Goal: Information Seeking & Learning: Find specific fact

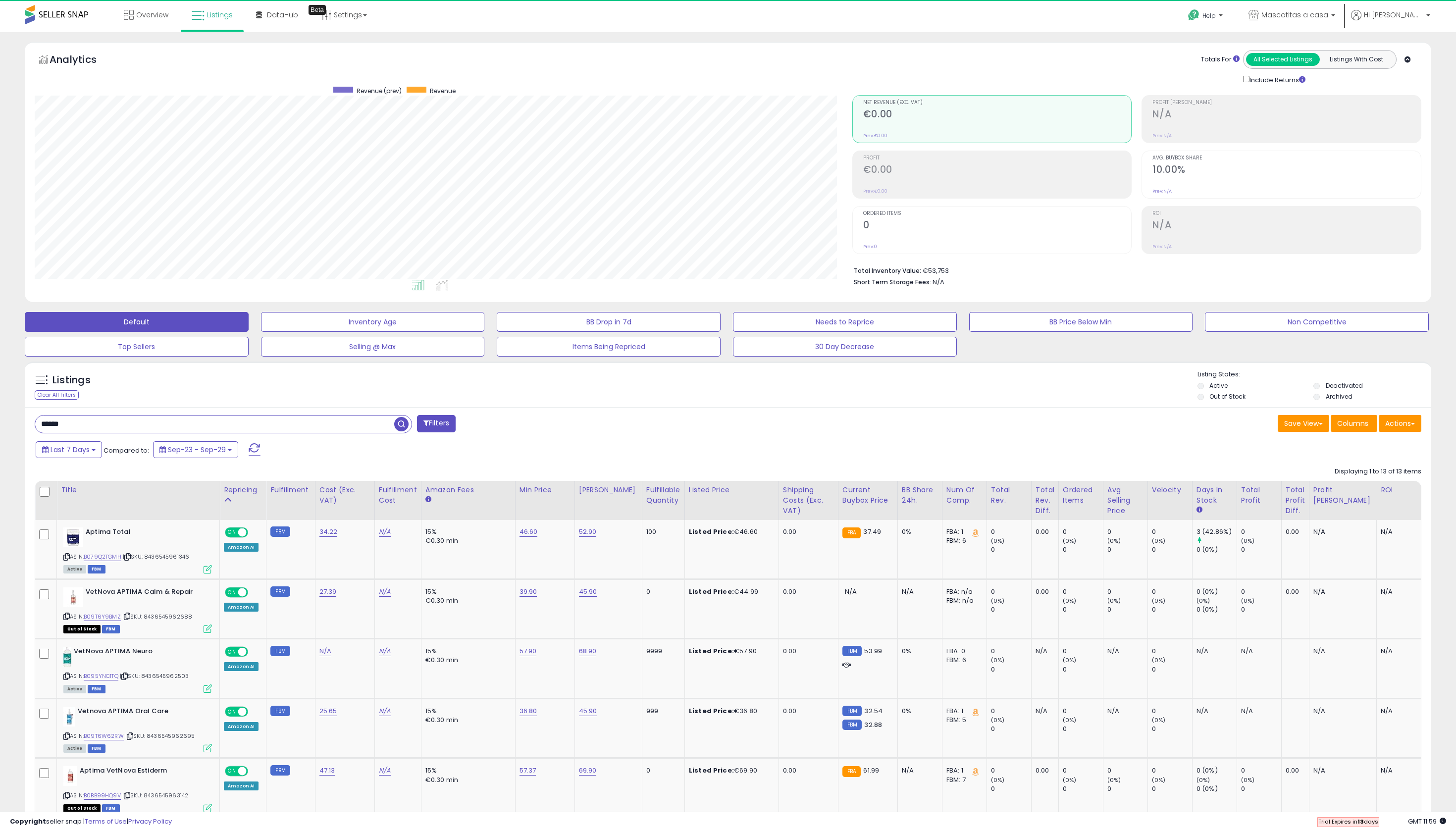
click at [184, 433] on input "******" at bounding box center [214, 424] width 359 height 17
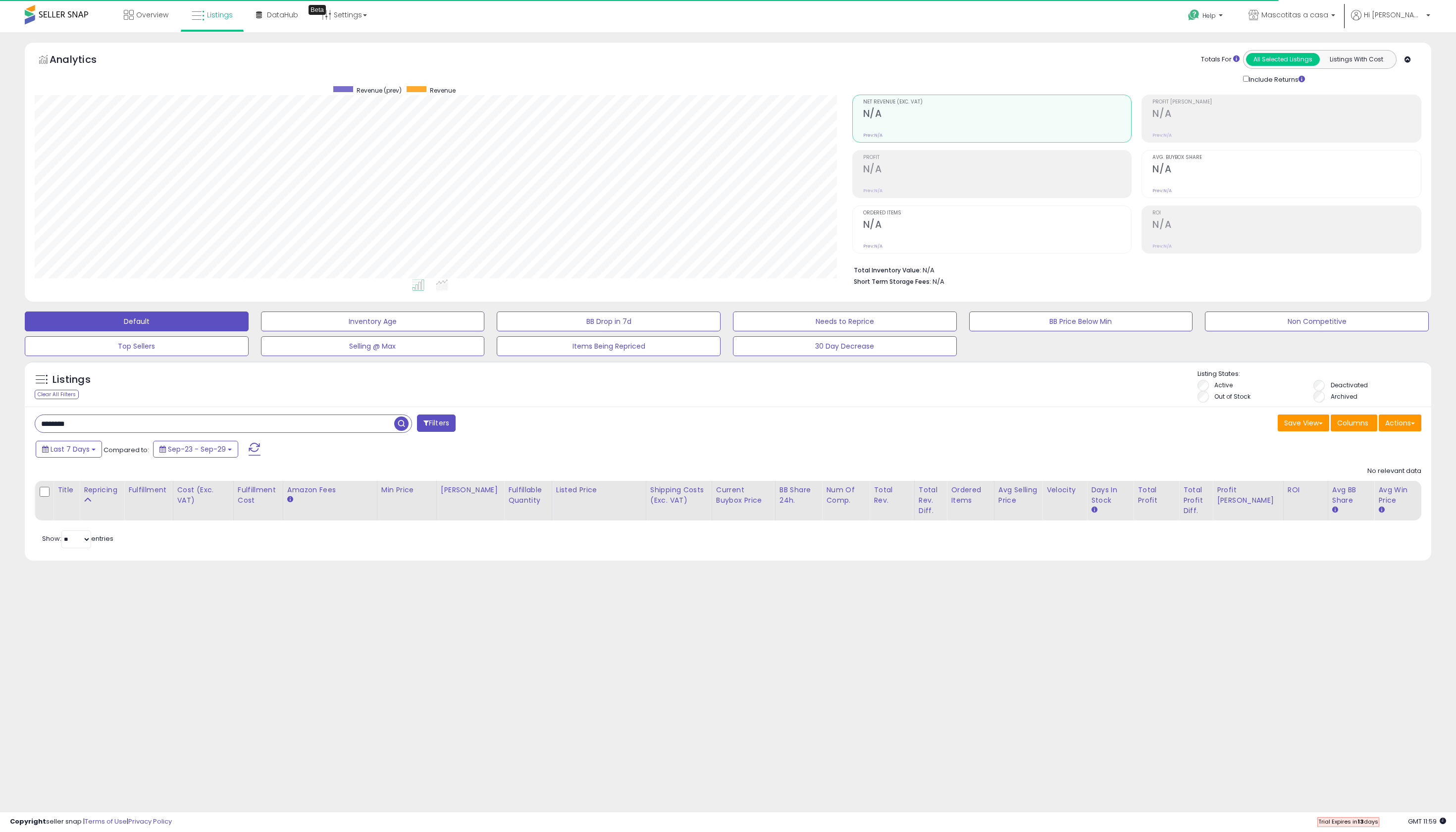
scroll to position [203, 818]
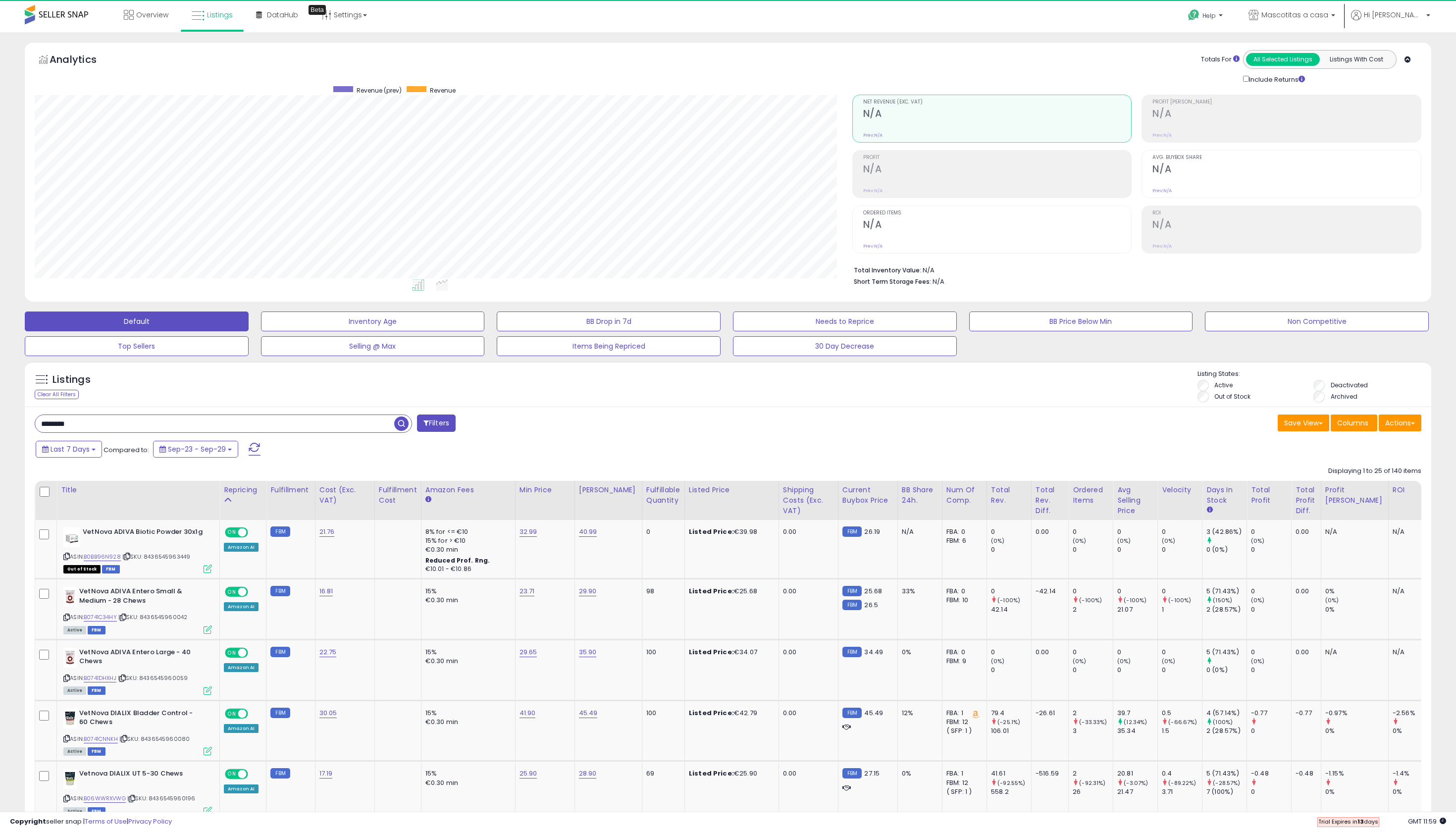
type input "*******"
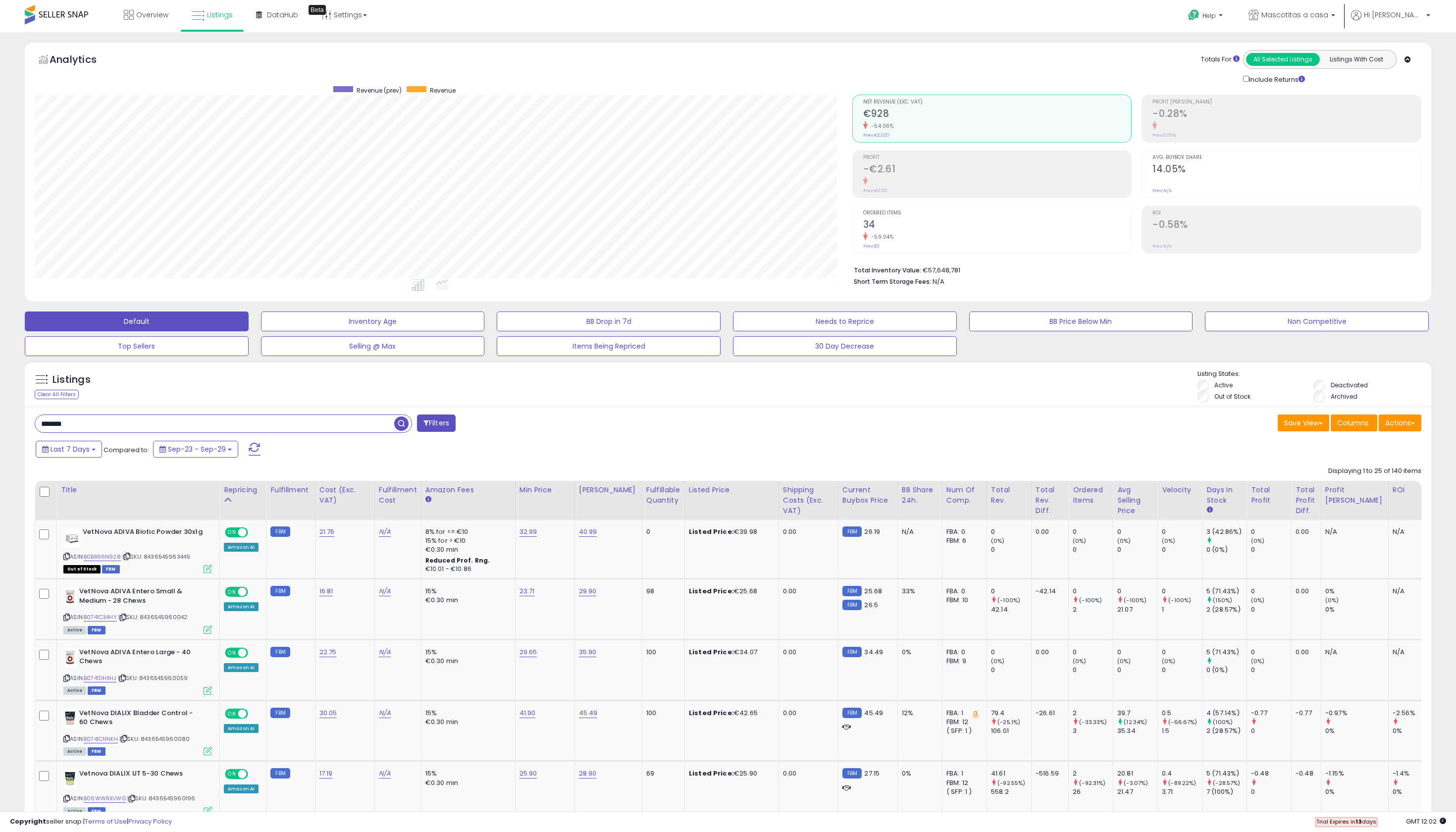
click at [102, 433] on input "*******" at bounding box center [214, 424] width 359 height 17
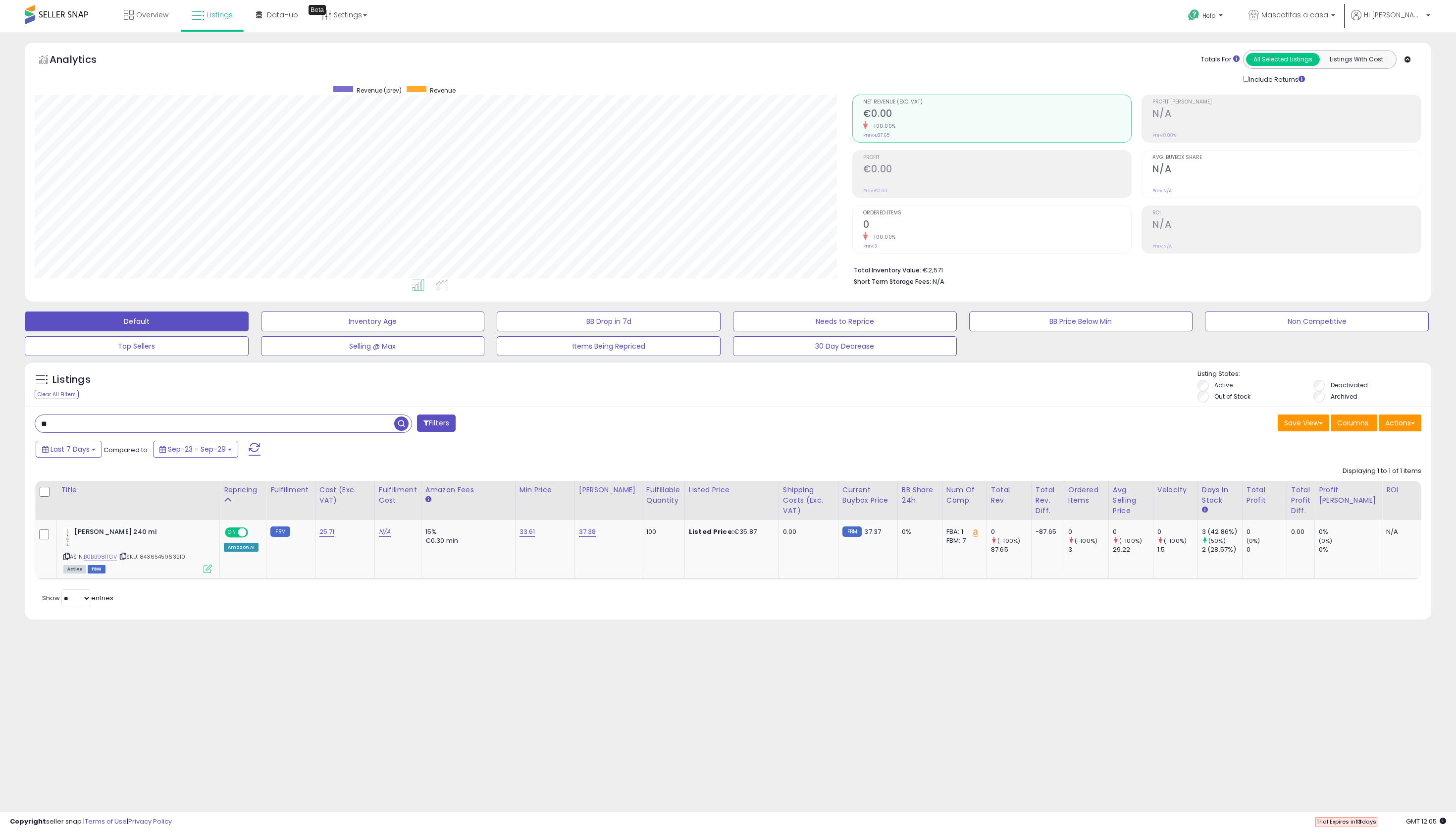
type input "*"
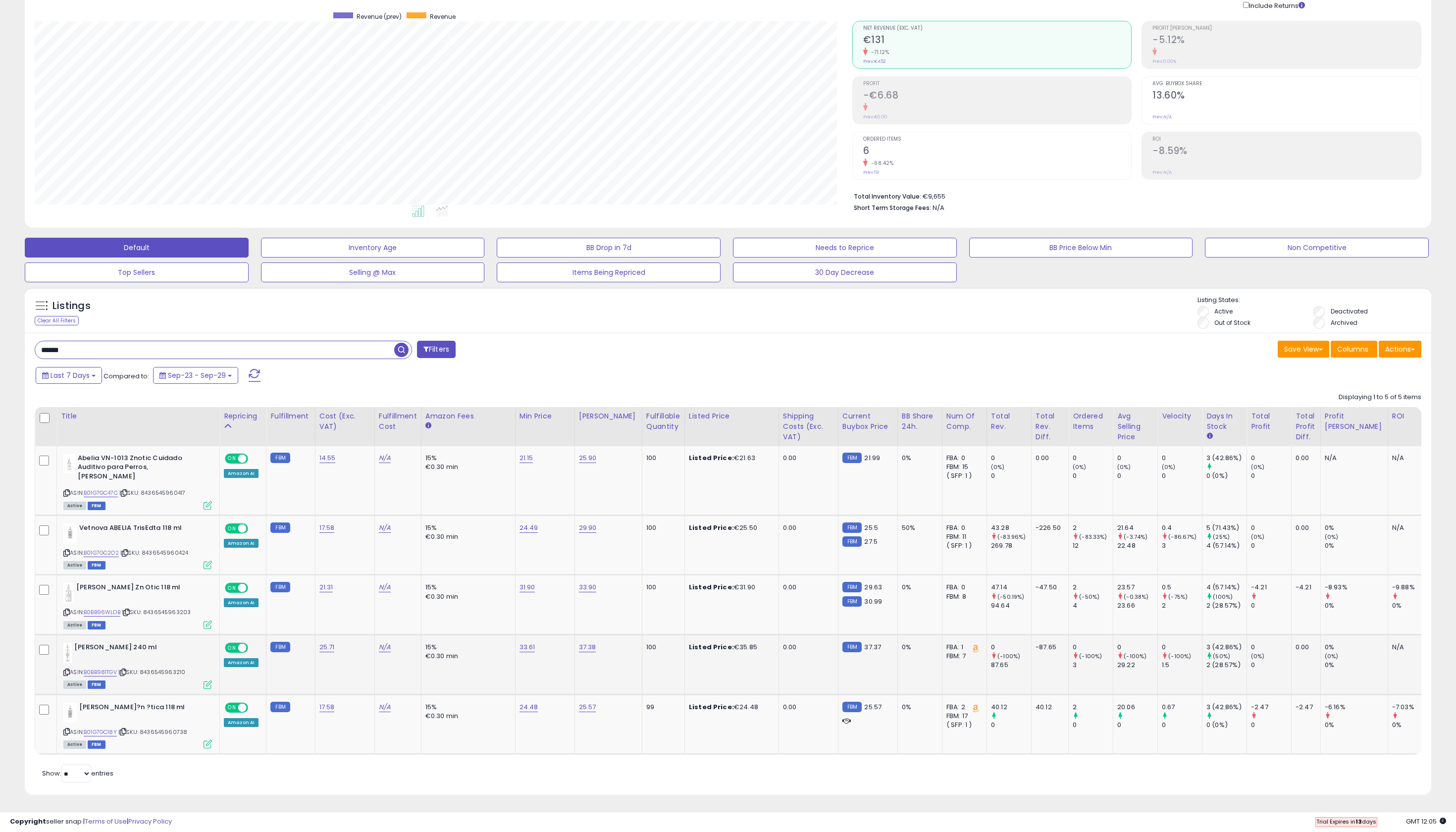
scroll to position [266, 0]
type input "*"
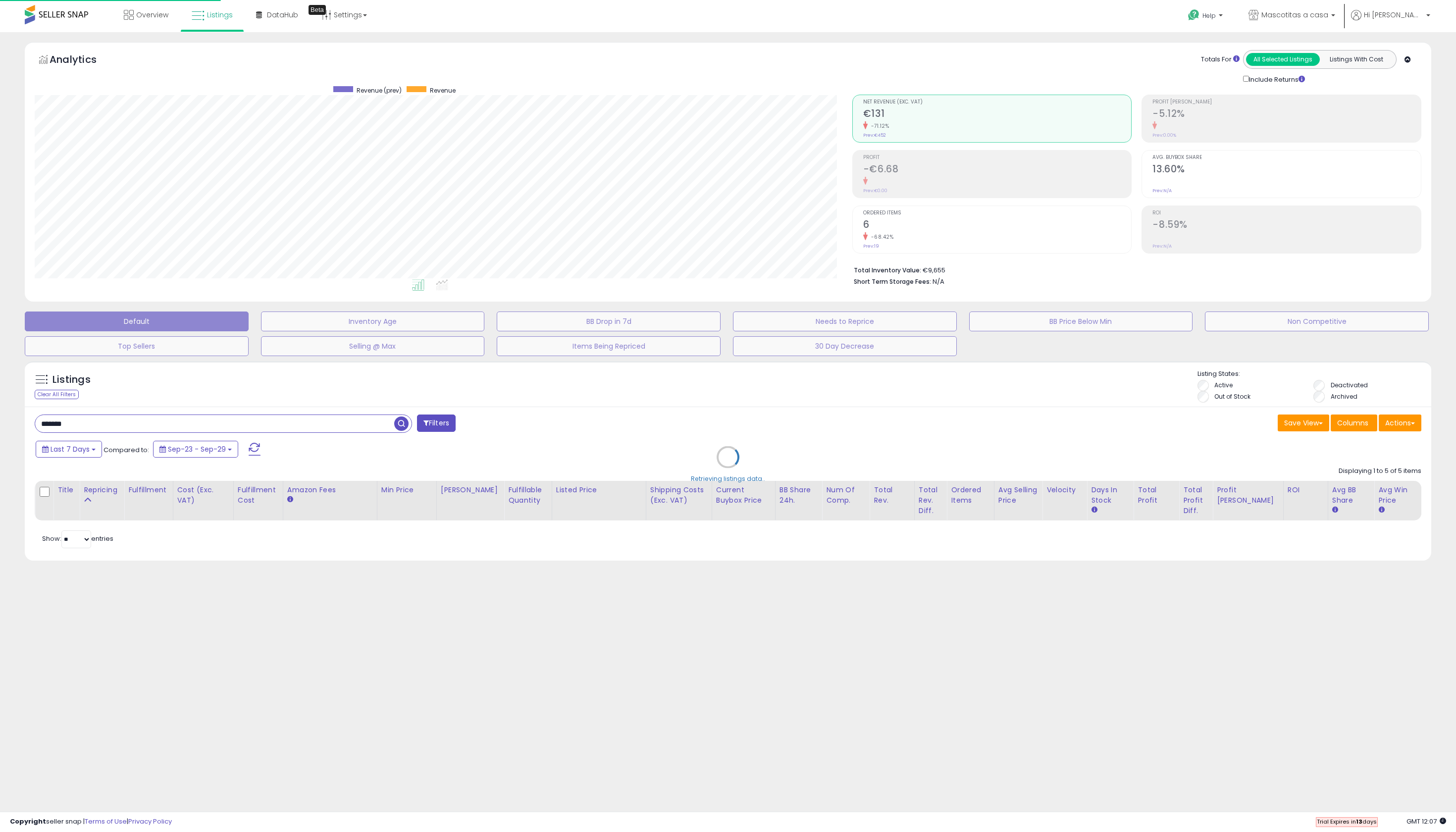
scroll to position [0, 0]
type input "*"
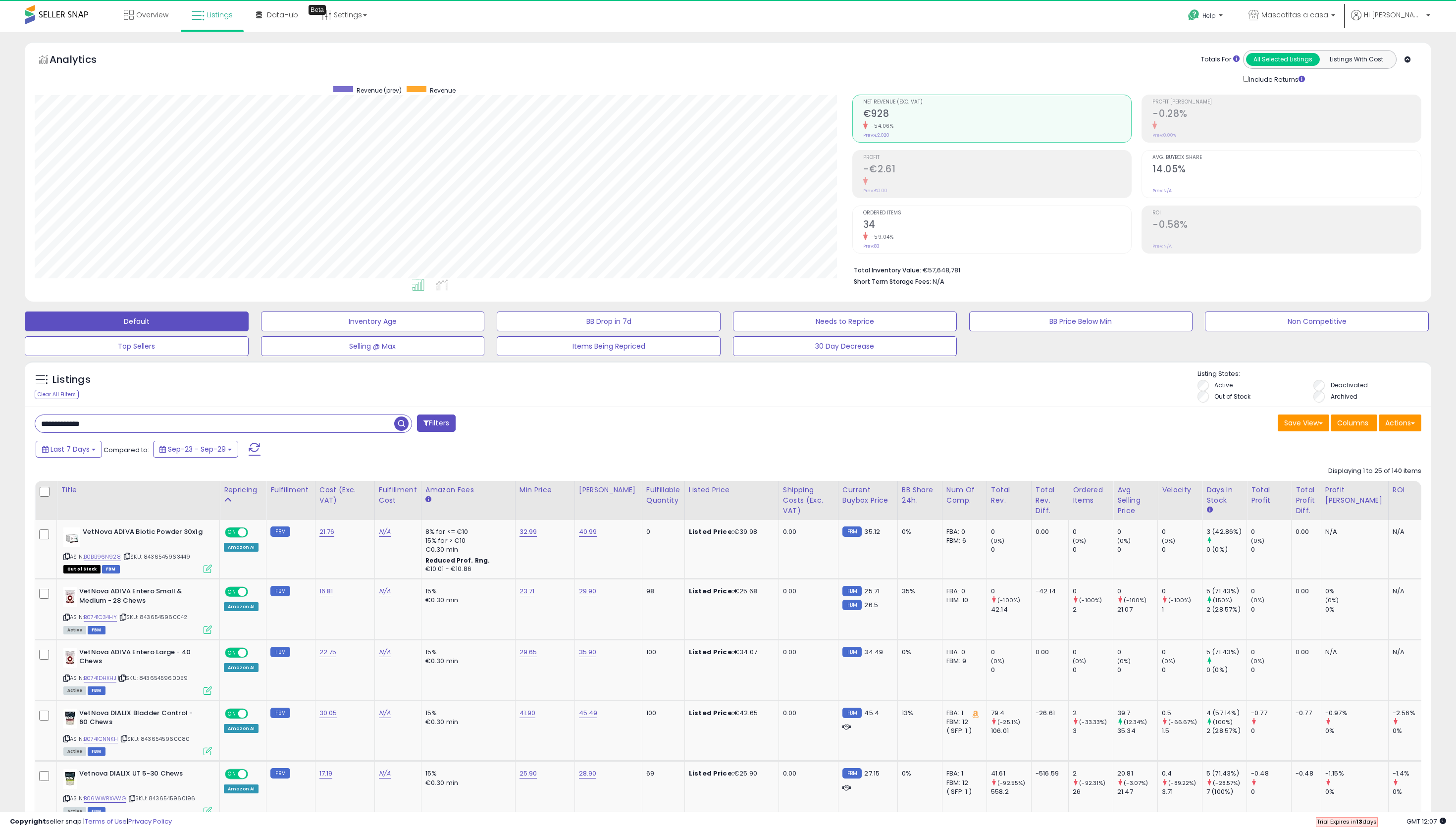
scroll to position [203, 818]
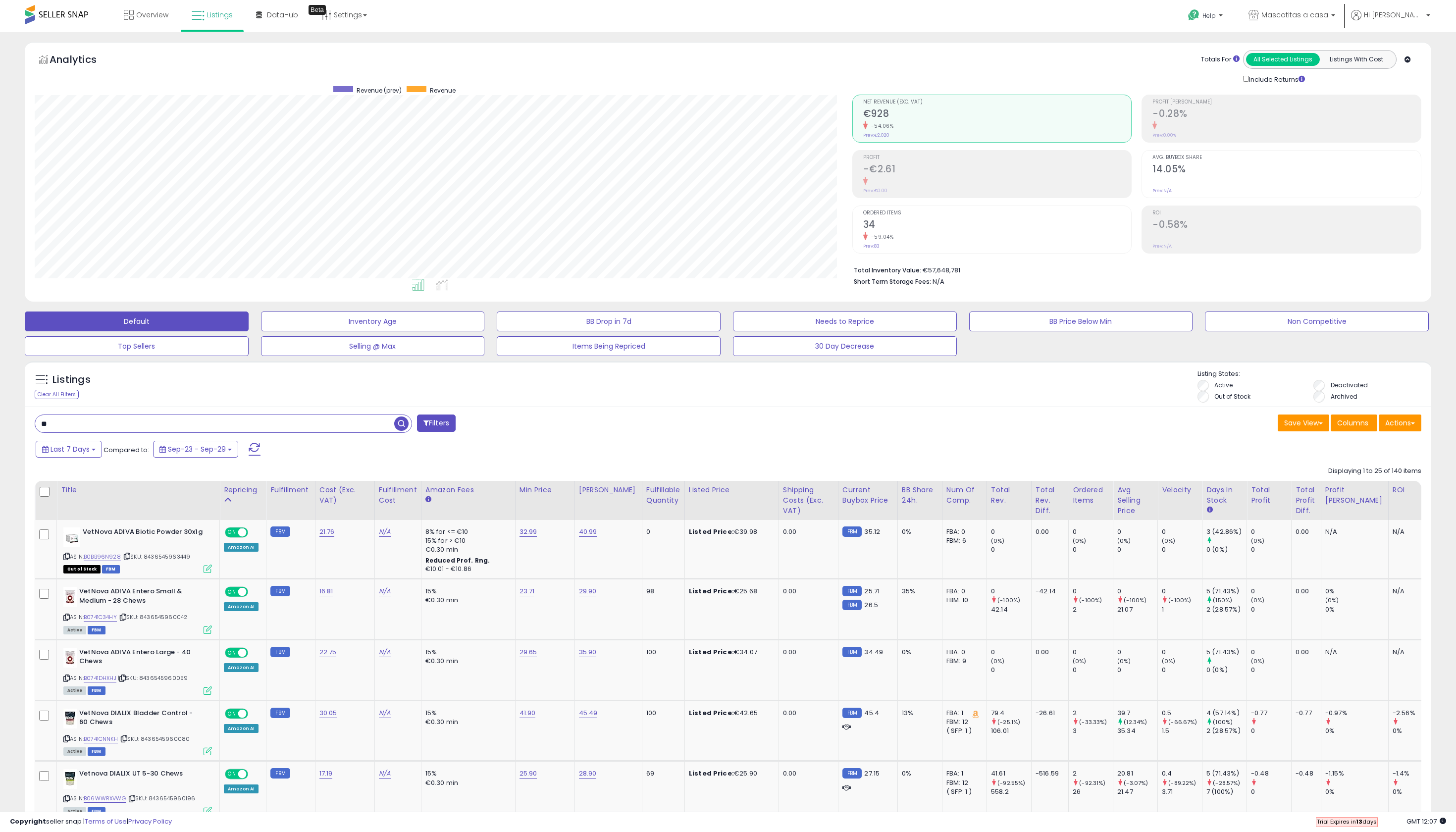
type input "*"
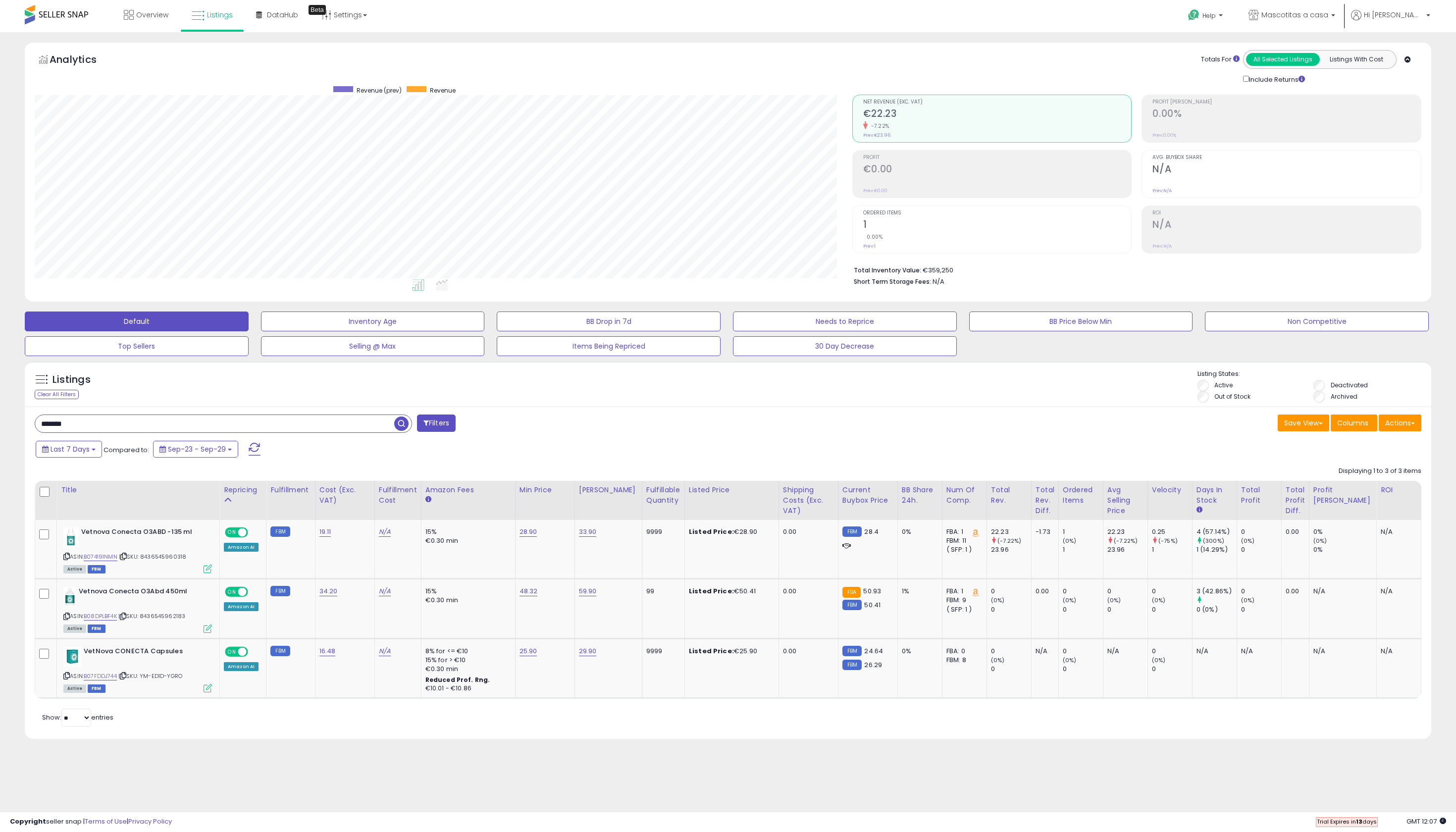
scroll to position [94, 0]
type input "*"
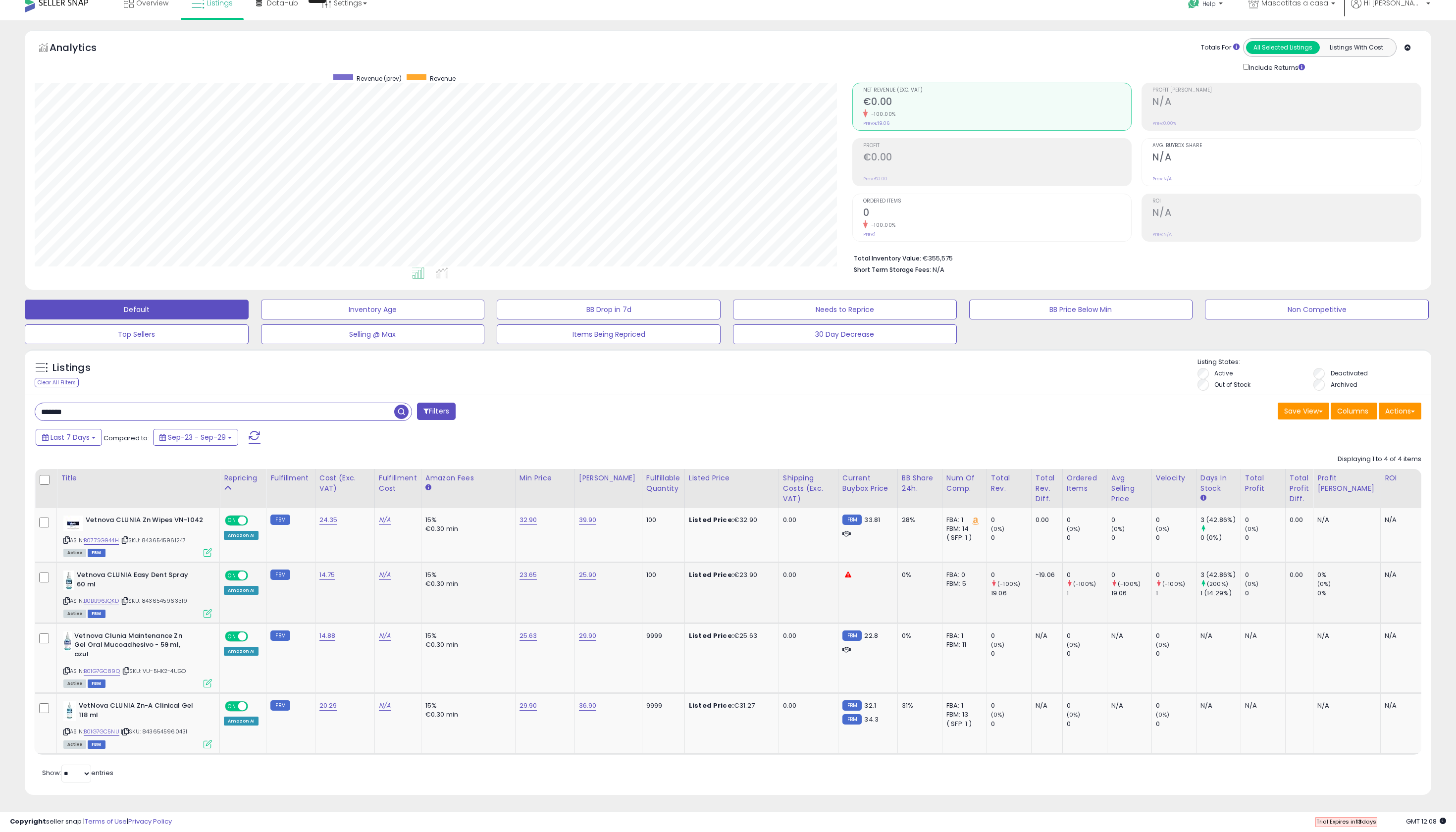
scroll to position [168, 0]
type input "*"
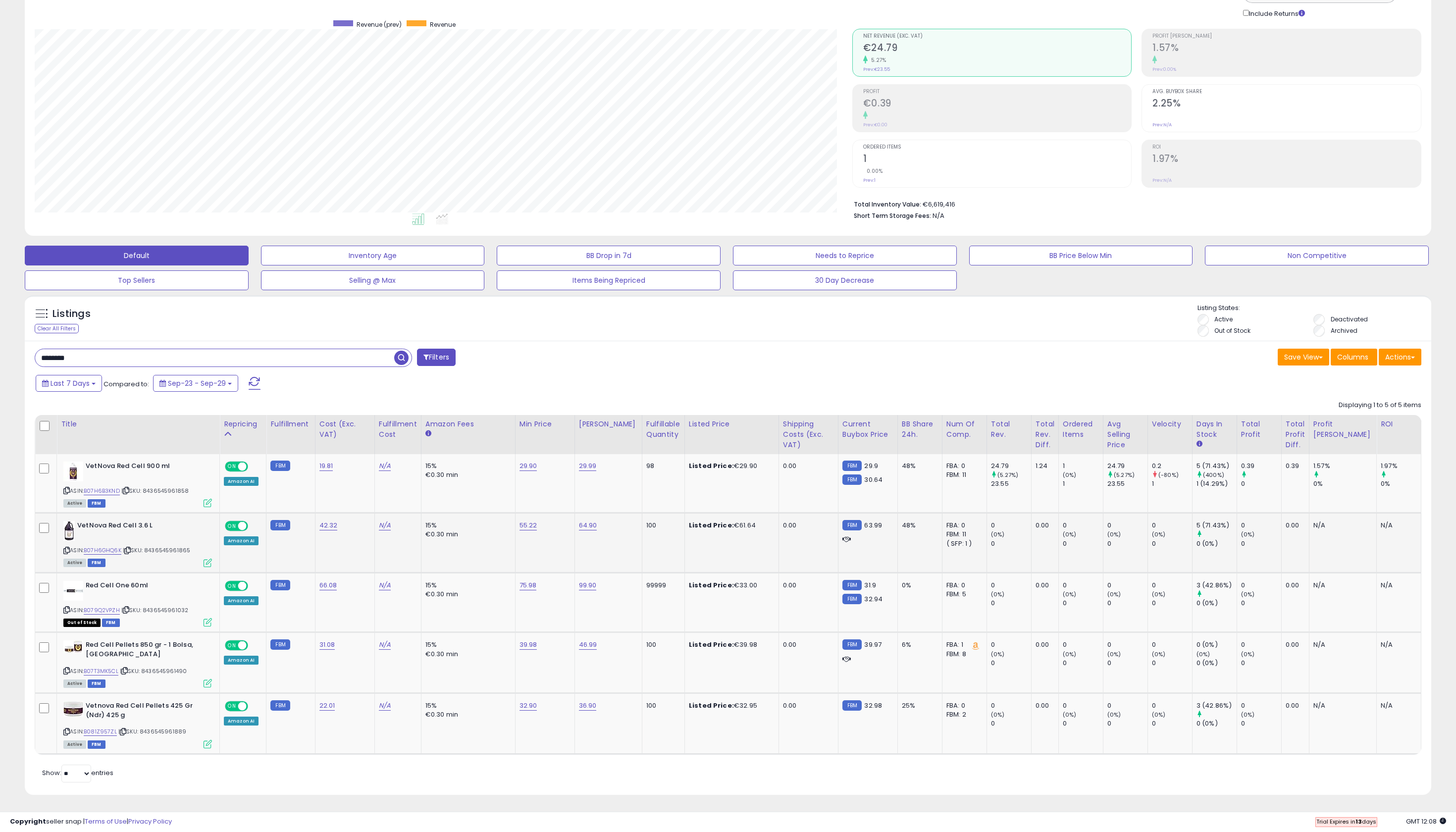
scroll to position [187, 0]
click at [97, 341] on div "******** Filters Save View Save As New View Update Current View" at bounding box center [727, 568] width 1406 height 454
click at [108, 349] on input "********" at bounding box center [214, 358] width 359 height 17
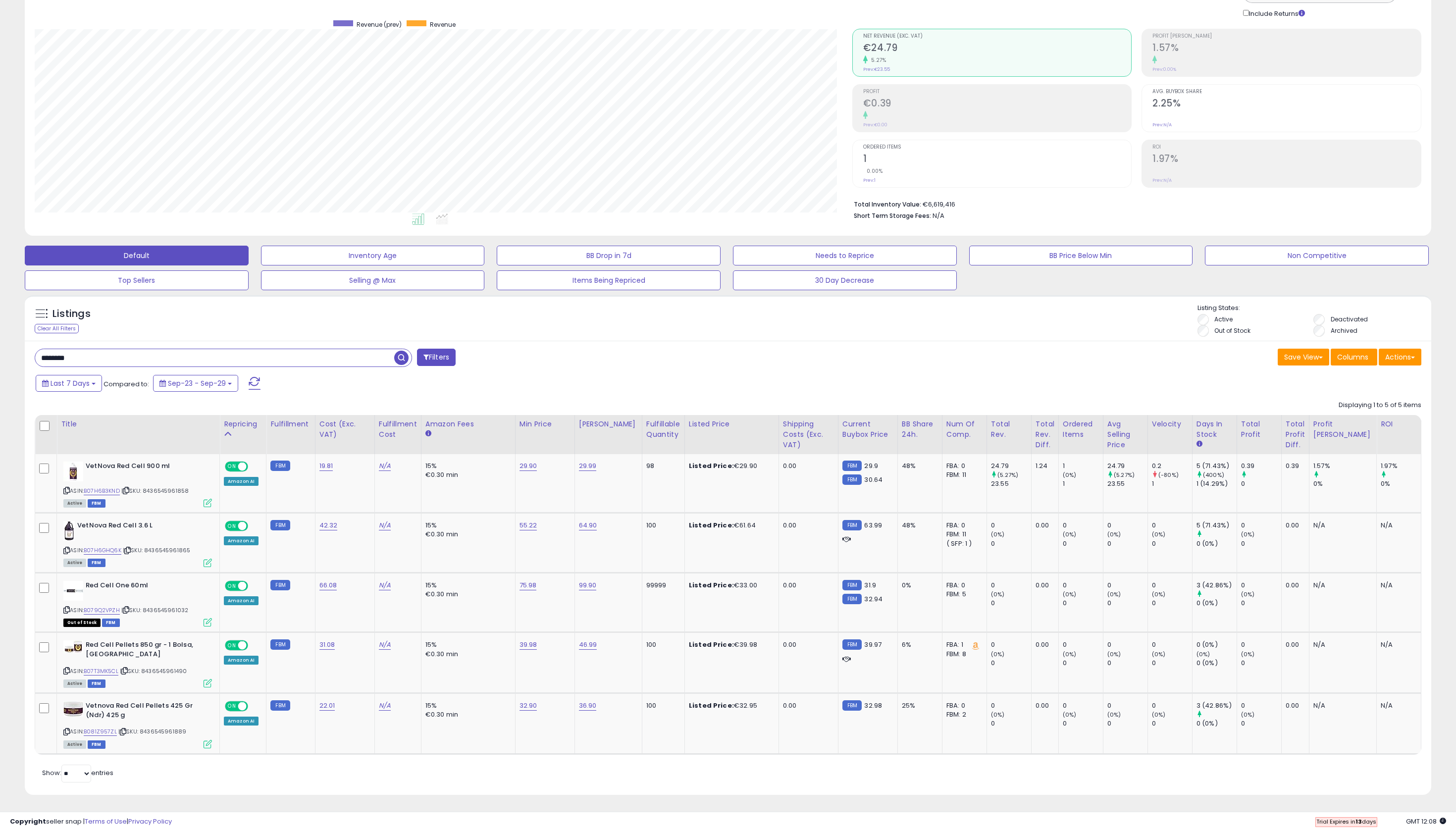
type input "*"
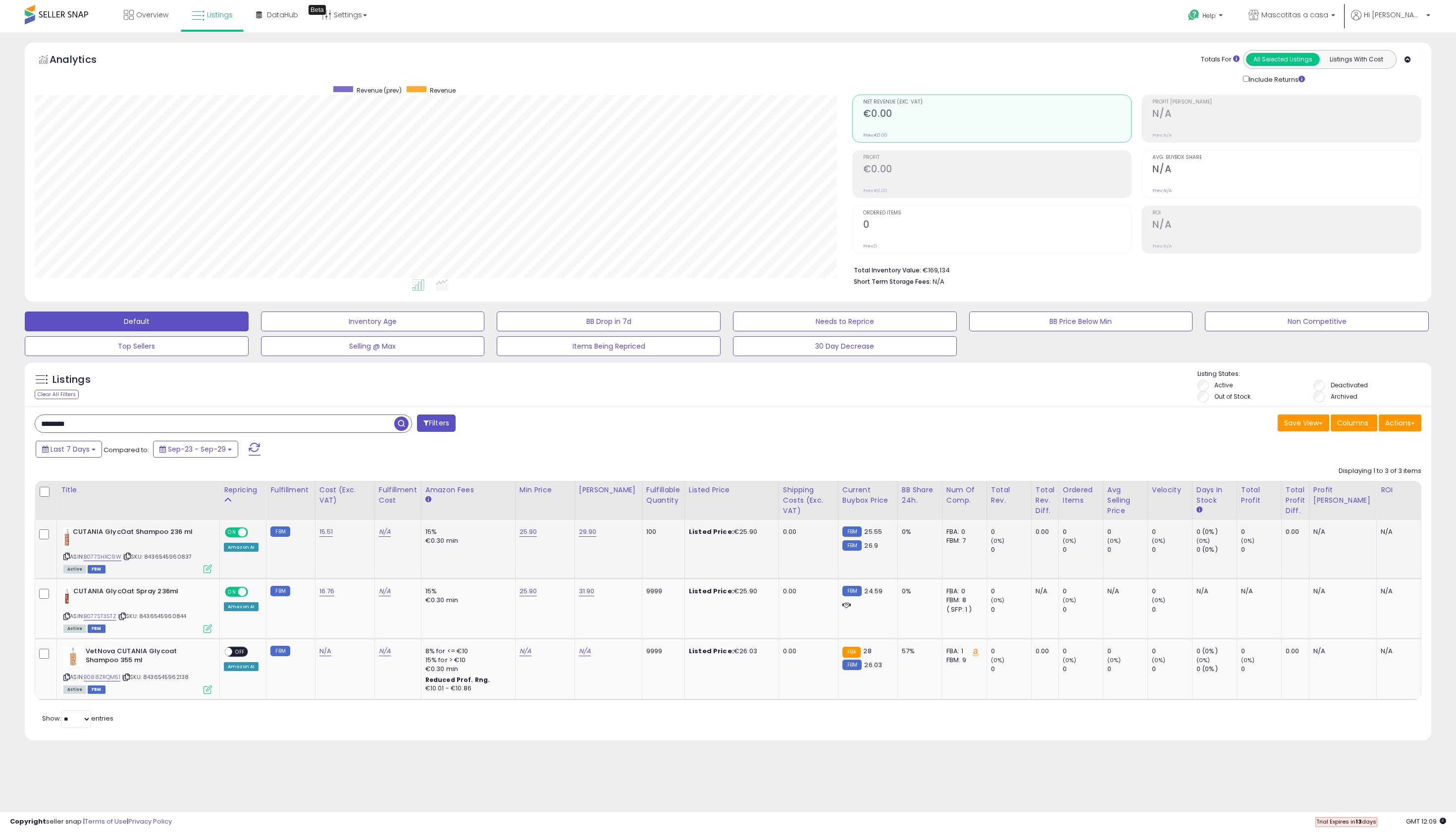
scroll to position [94, 0]
type input "*"
click at [165, 620] on span "| SKU: 8436545962183" at bounding box center [151, 616] width 67 height 8
click at [127, 620] on icon at bounding box center [123, 617] width 7 height 6
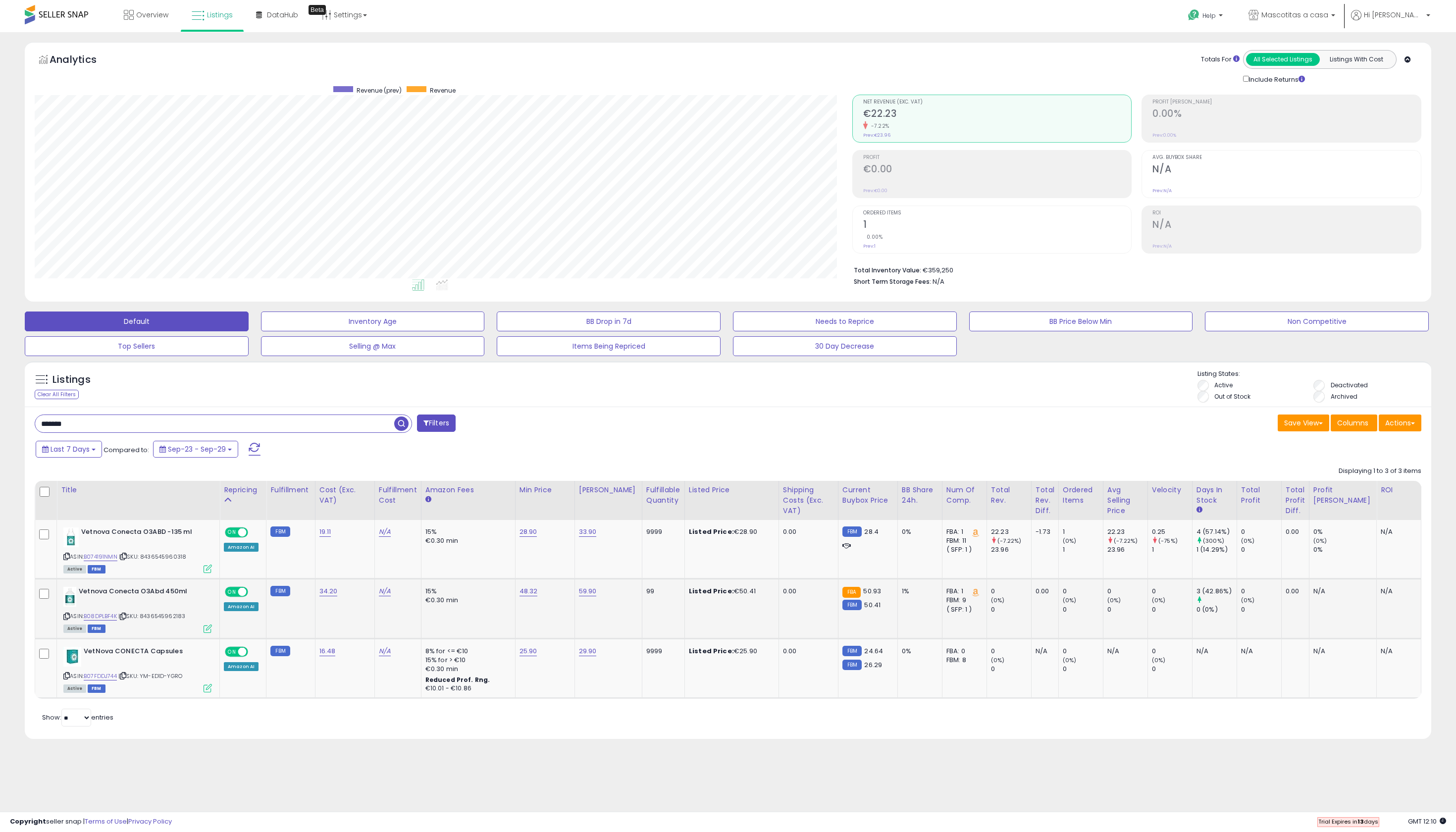
scroll to position [94, 0]
click at [134, 416] on input "*******" at bounding box center [214, 424] width 359 height 17
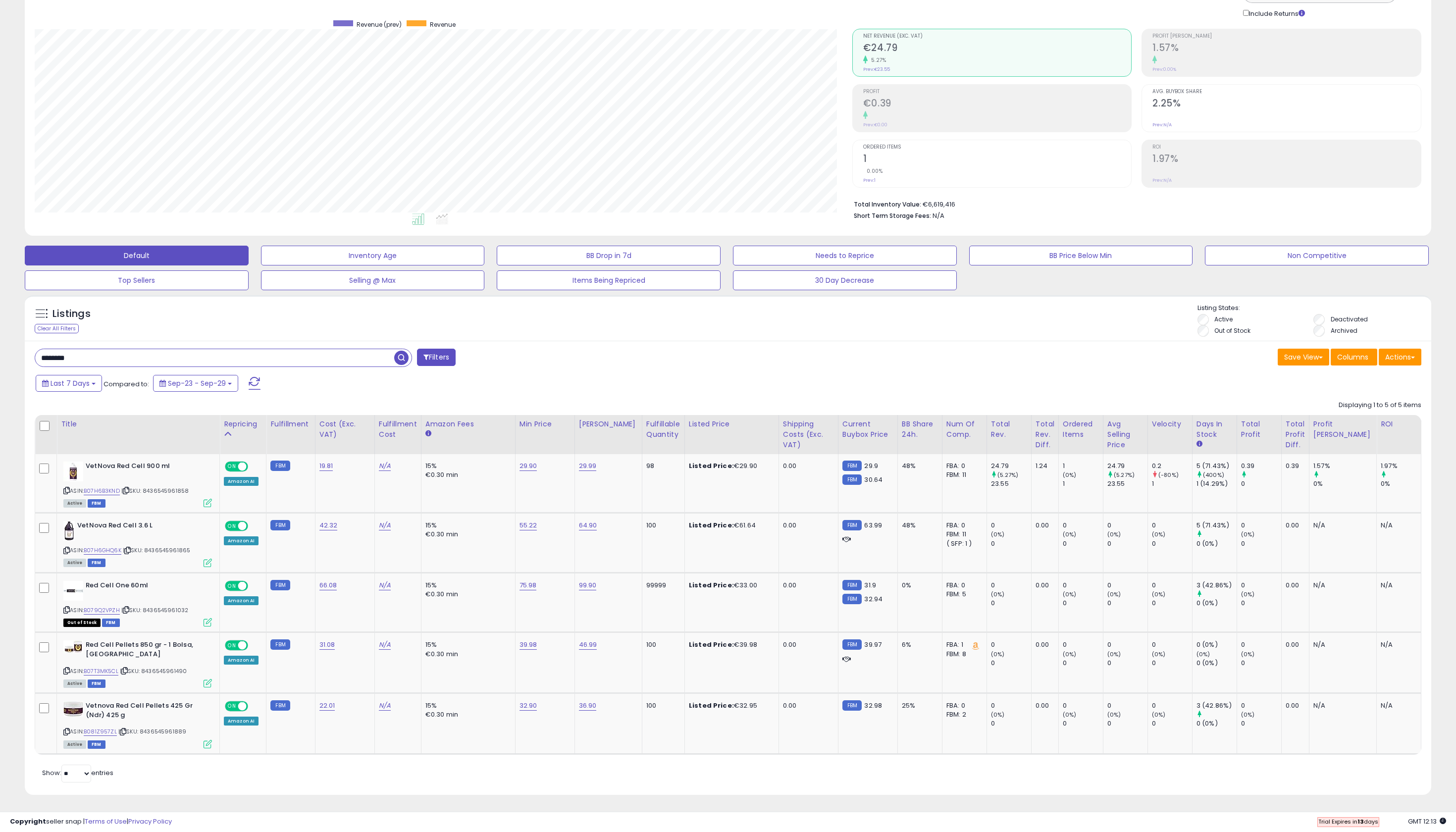
scroll to position [248, 0]
type input "*"
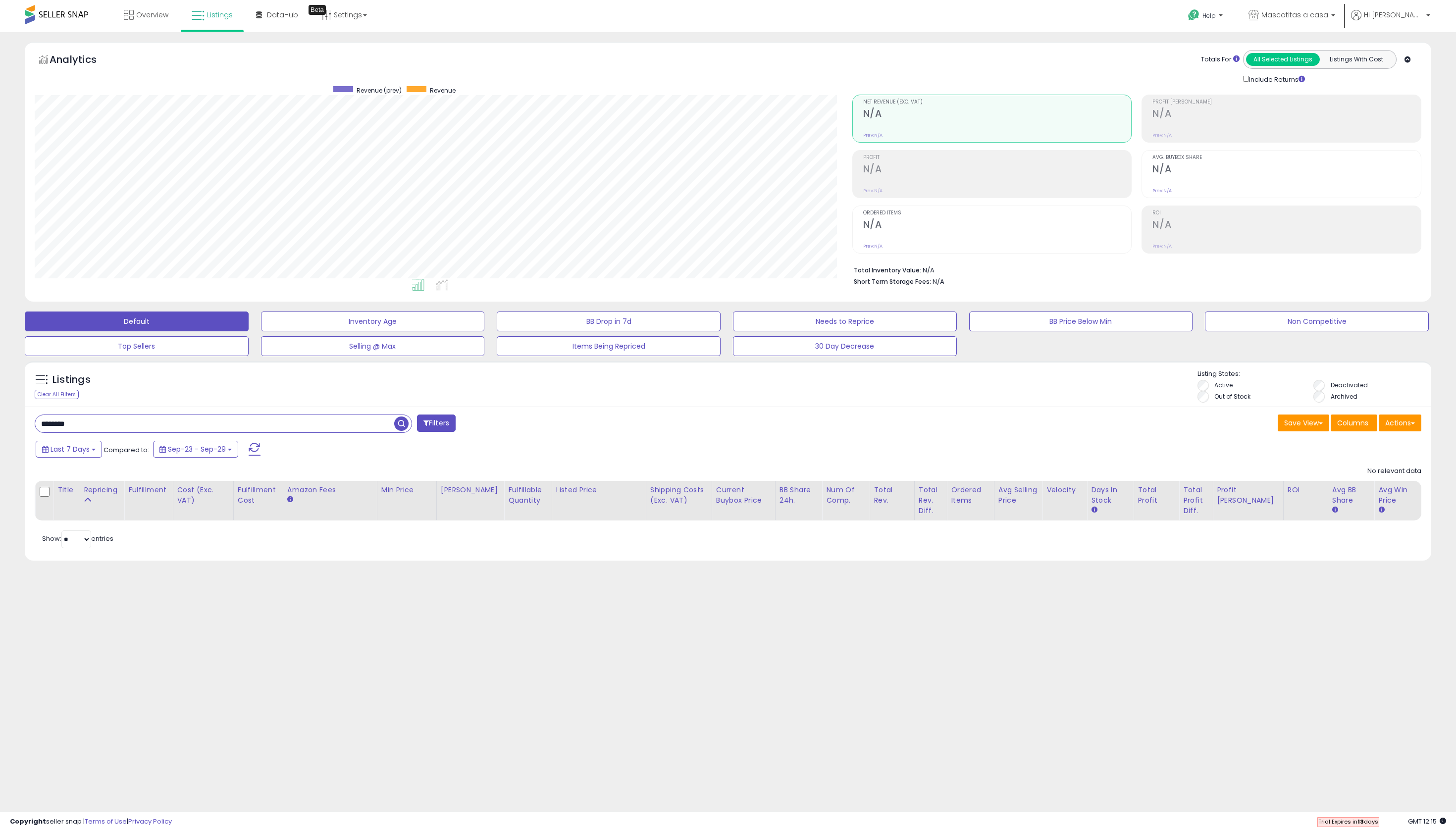
scroll to position [0, 0]
type input "*******"
click at [402, 431] on span "button" at bounding box center [400, 423] width 14 height 14
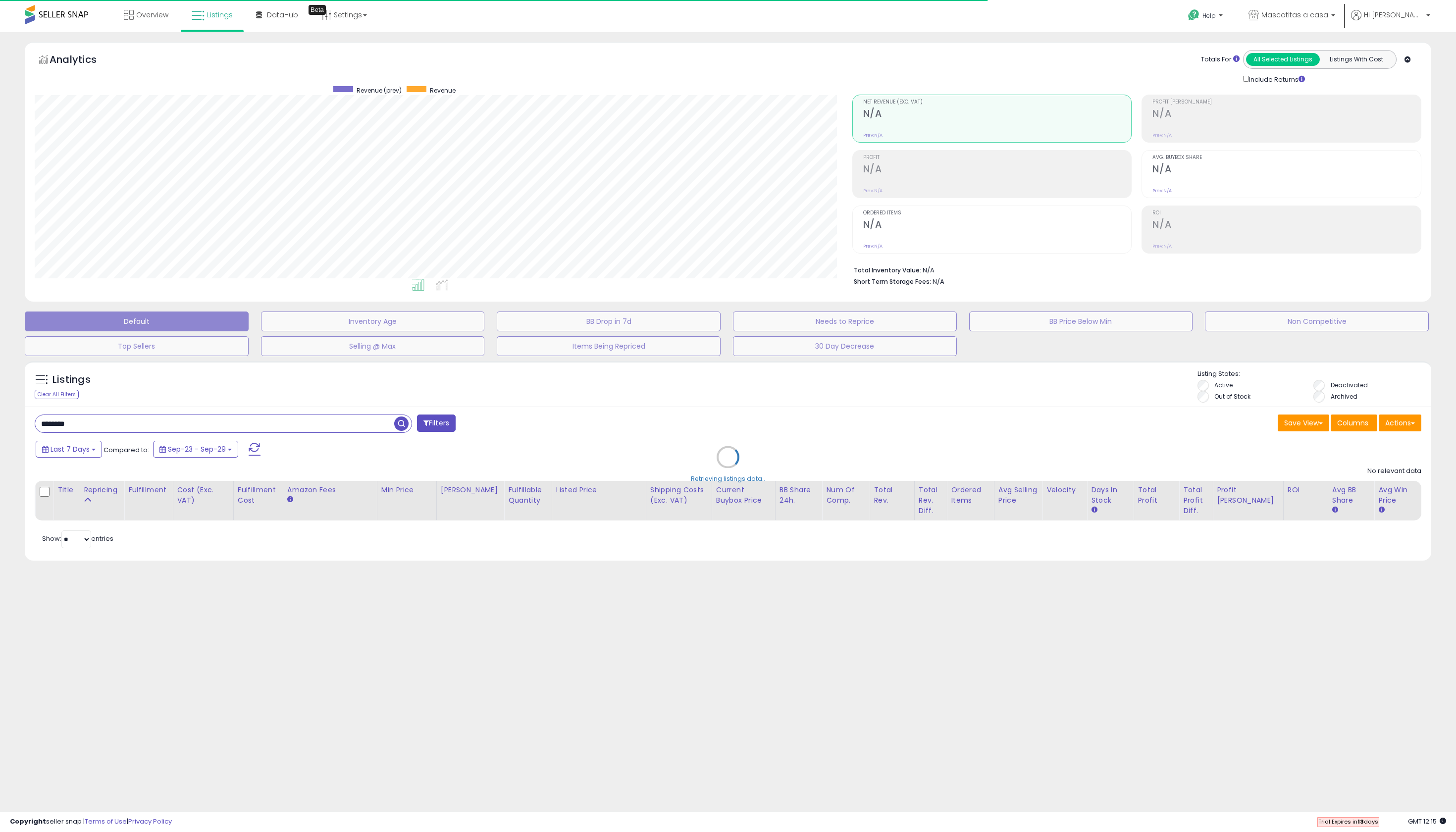
click at [227, 470] on div "Retrieving listings data.." at bounding box center [727, 465] width 1421 height 217
click at [206, 464] on div "Retrieving listings data.." at bounding box center [727, 465] width 1421 height 217
click at [196, 473] on div "Retrieving listings data.." at bounding box center [727, 465] width 1421 height 217
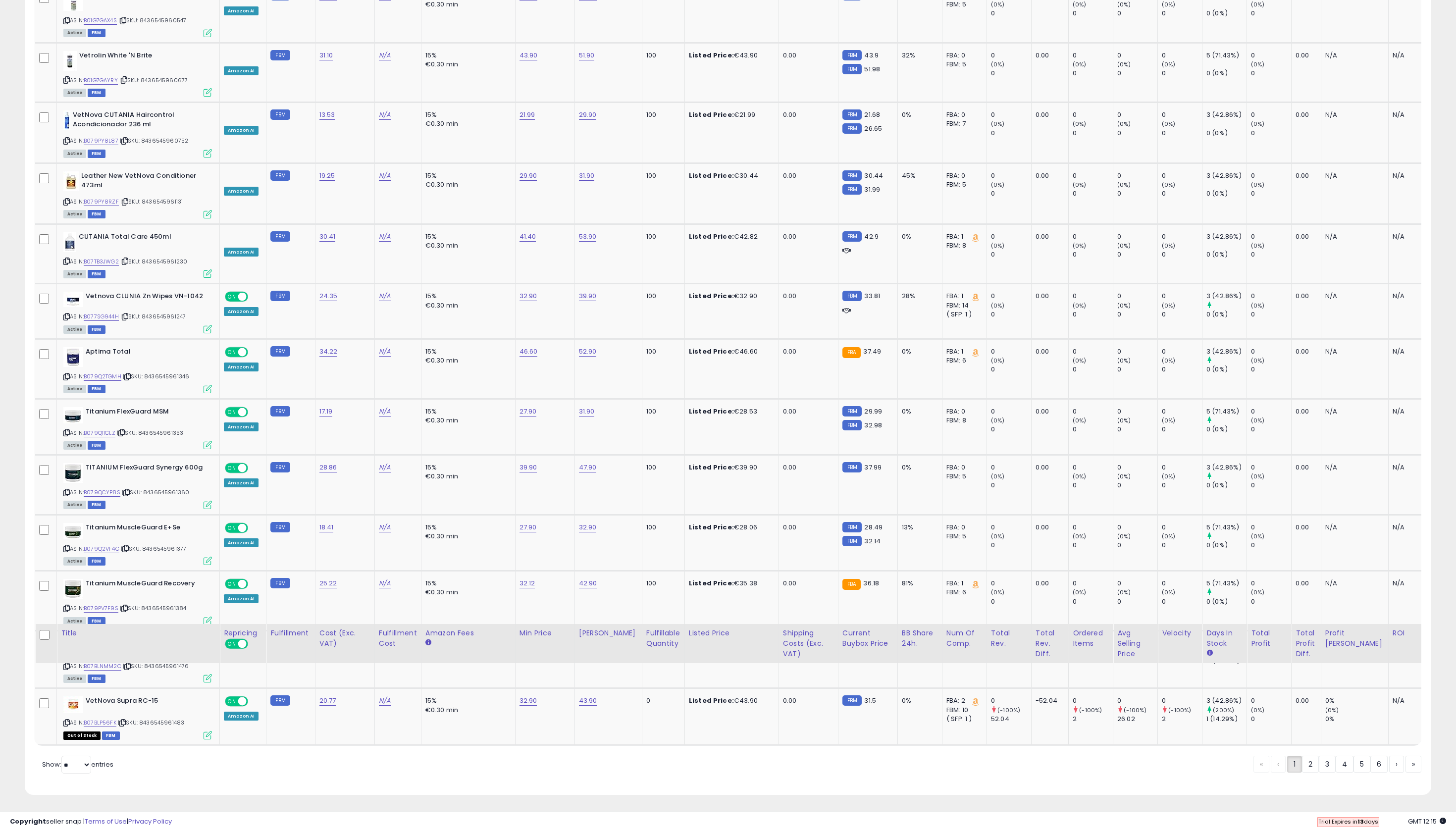
scroll to position [1939, 0]
click at [1302, 772] on link "2" at bounding box center [1311, 764] width 17 height 17
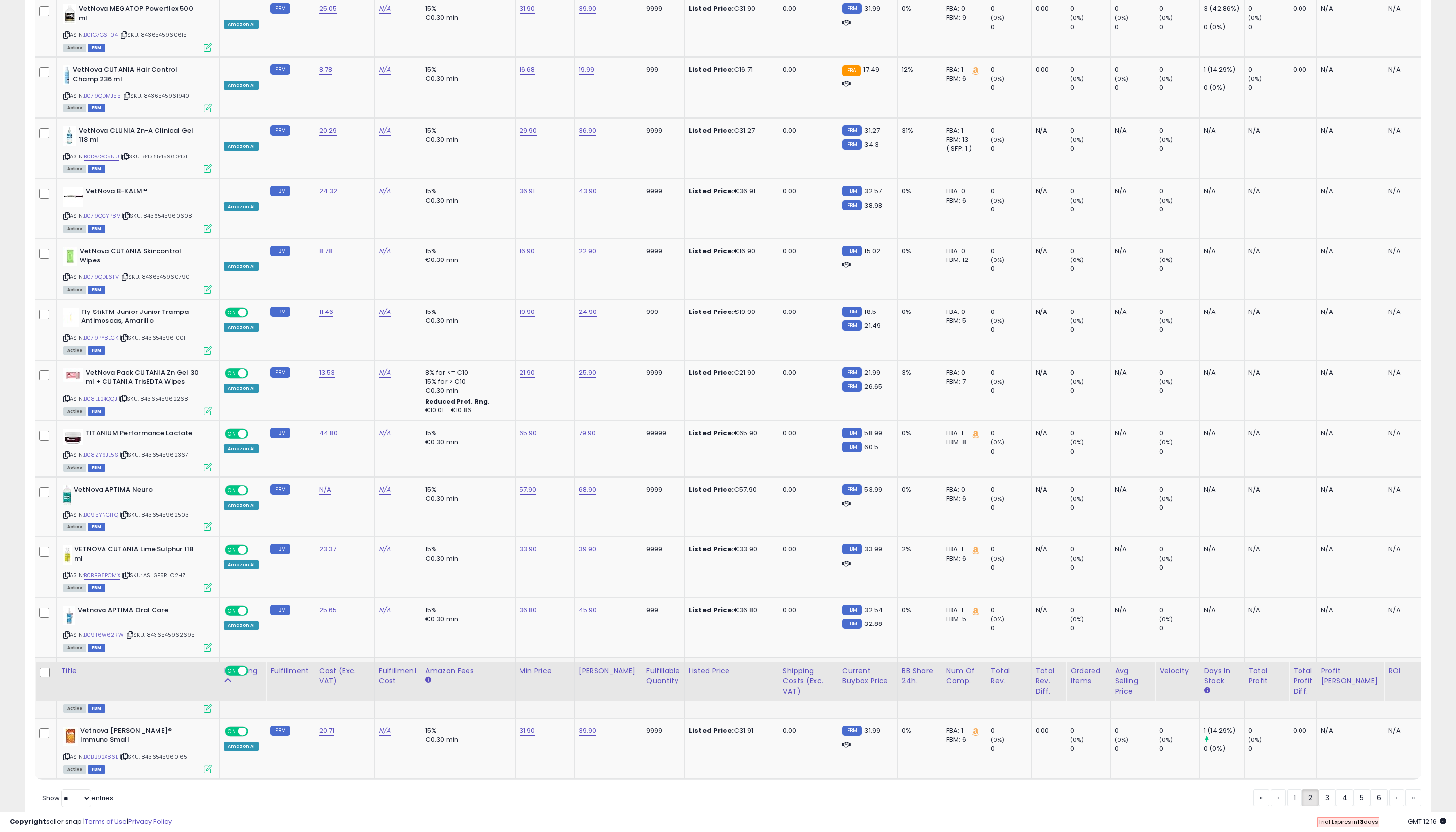
scroll to position [1968, 0]
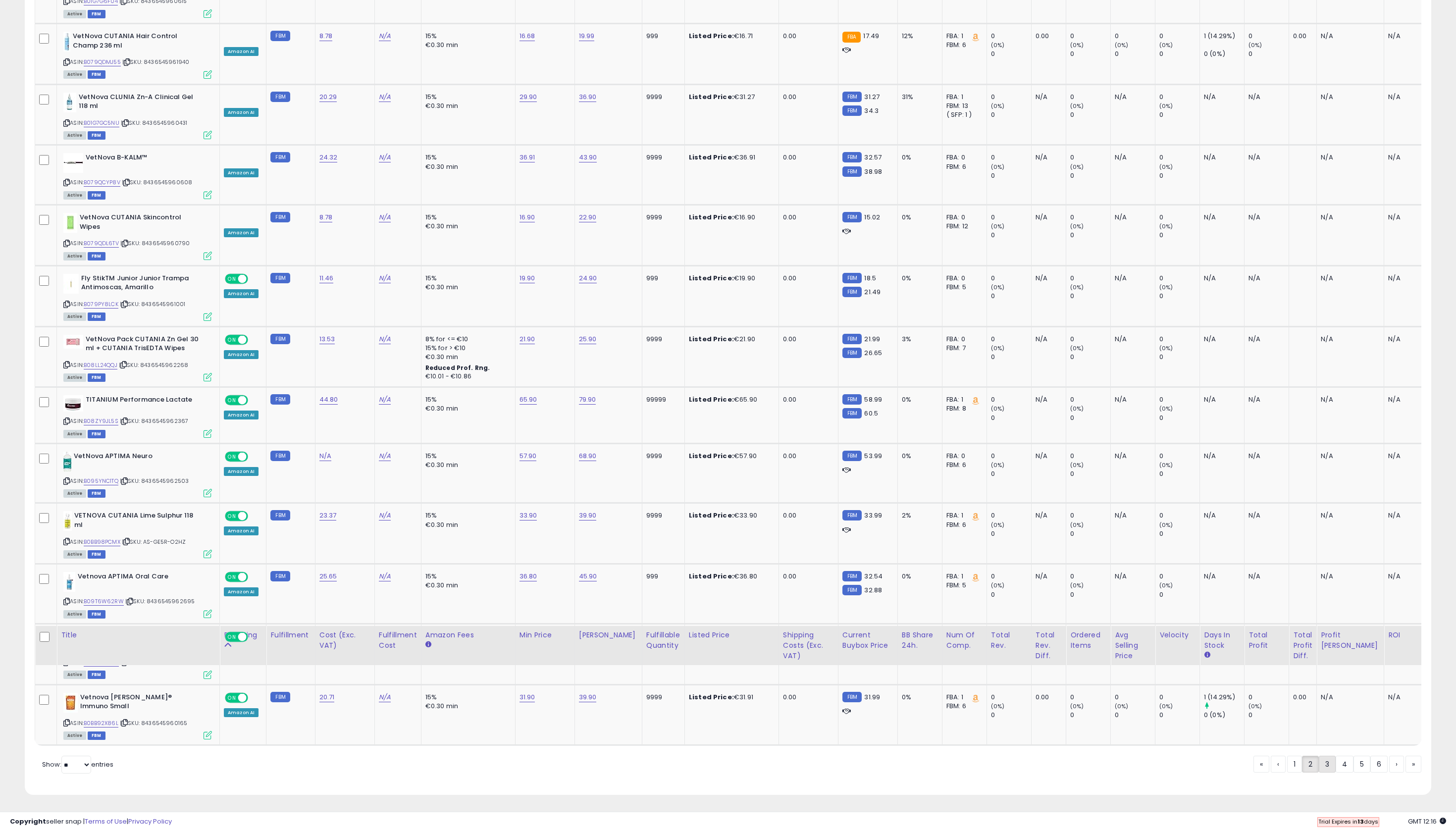
click at [1319, 768] on link "3" at bounding box center [1328, 764] width 17 height 17
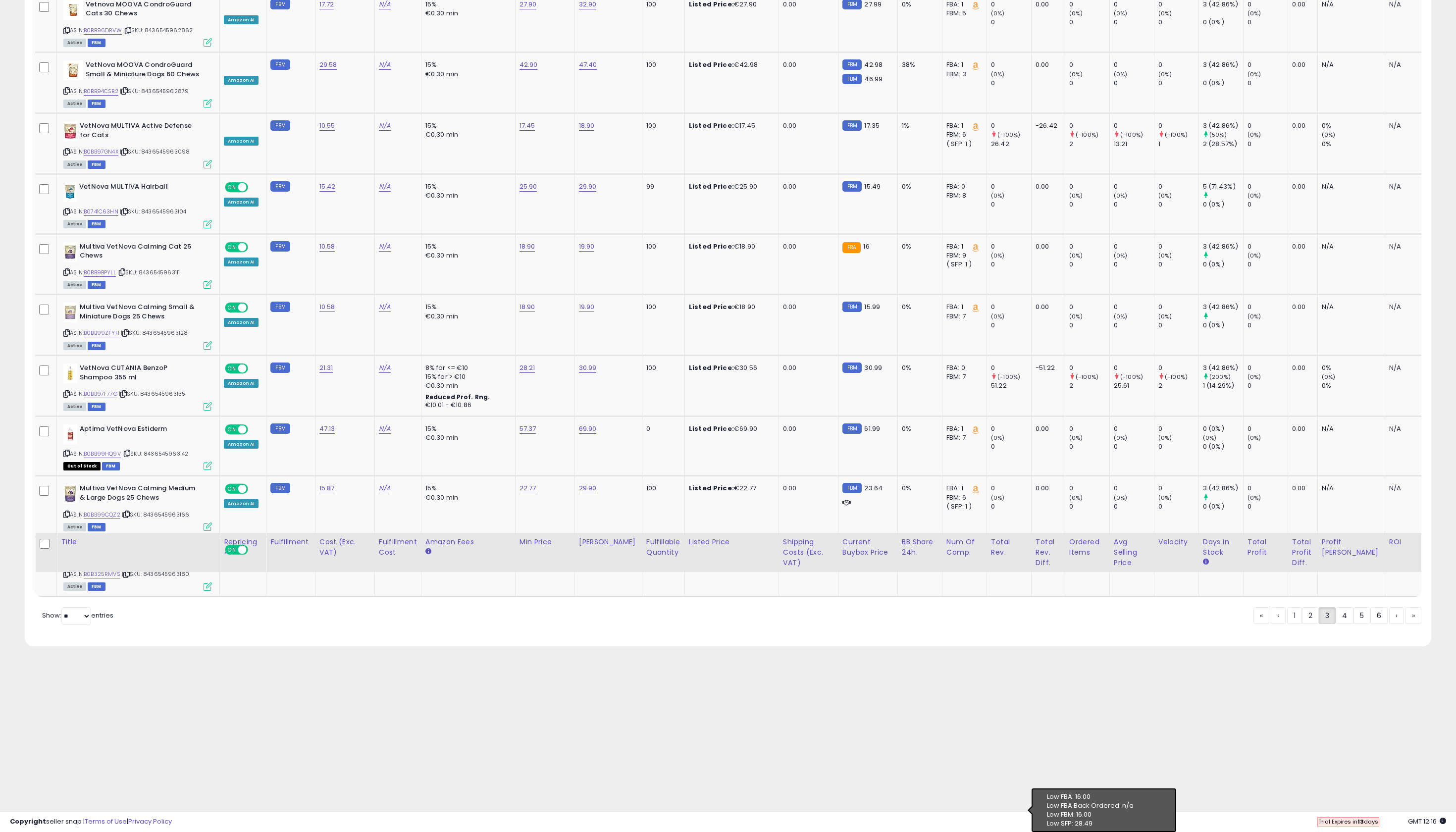
scroll to position [2007, 0]
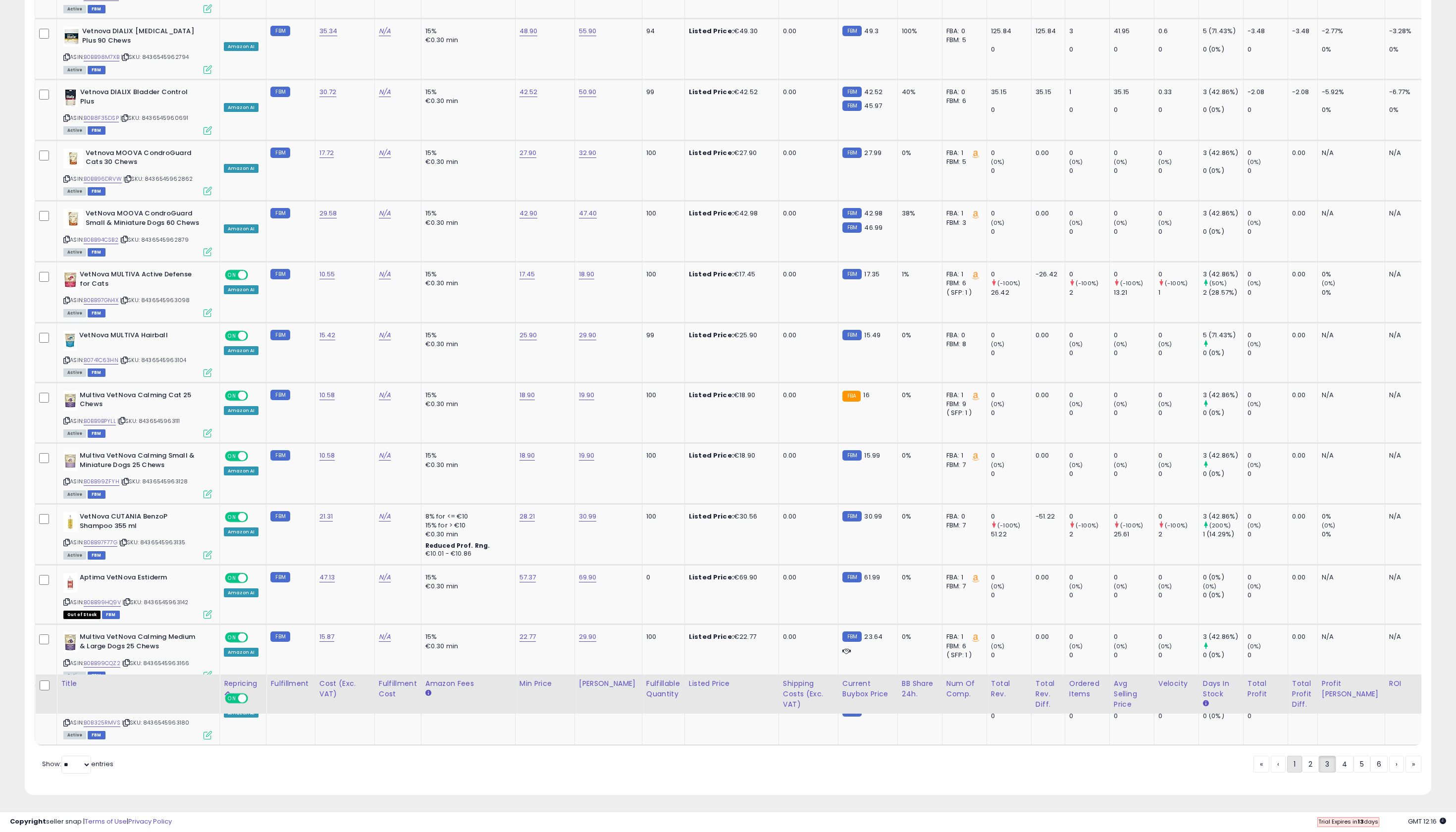
click at [1287, 767] on link "1" at bounding box center [1295, 764] width 15 height 17
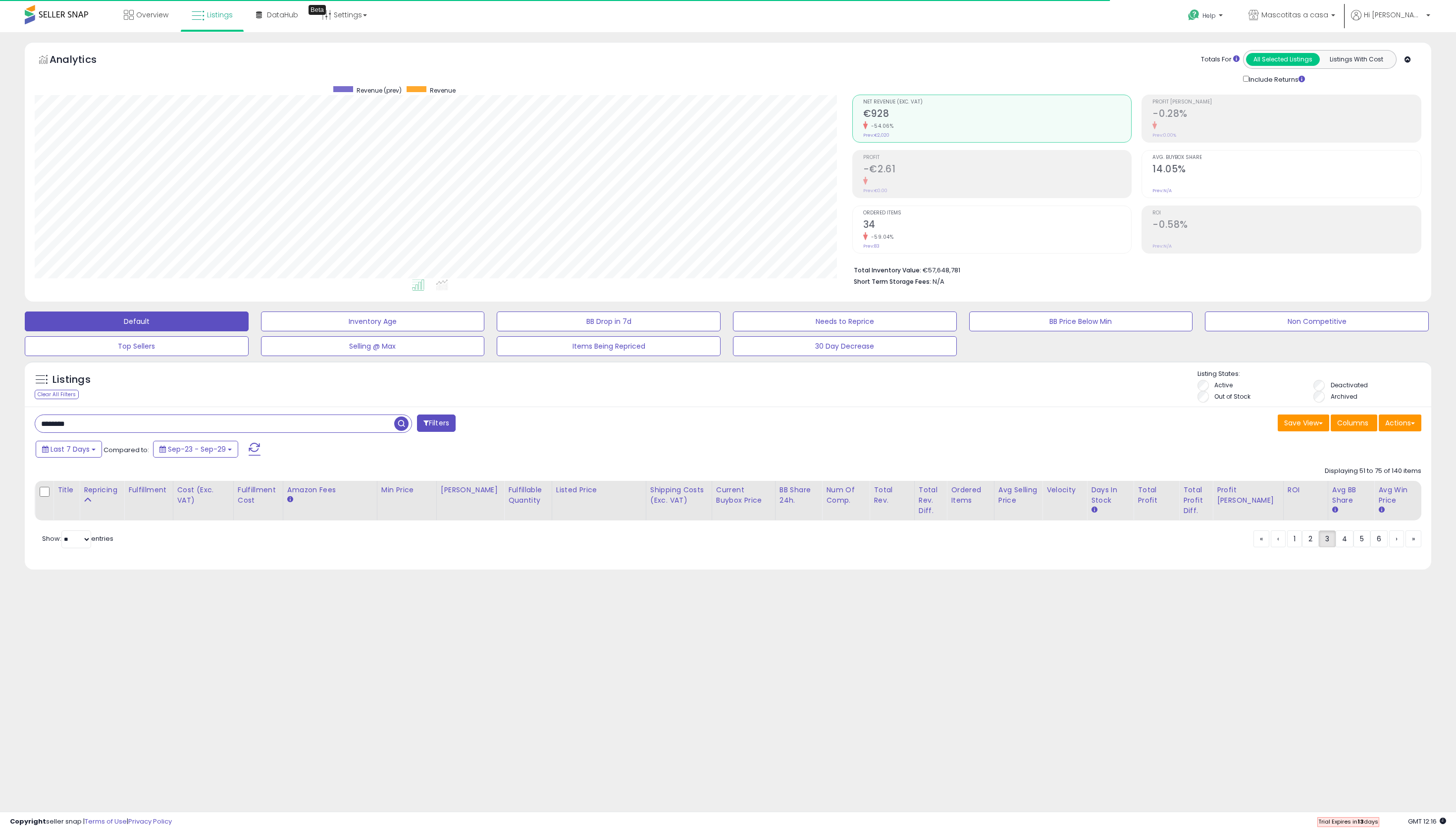
scroll to position [0, 0]
click at [402, 431] on span "button" at bounding box center [400, 423] width 14 height 14
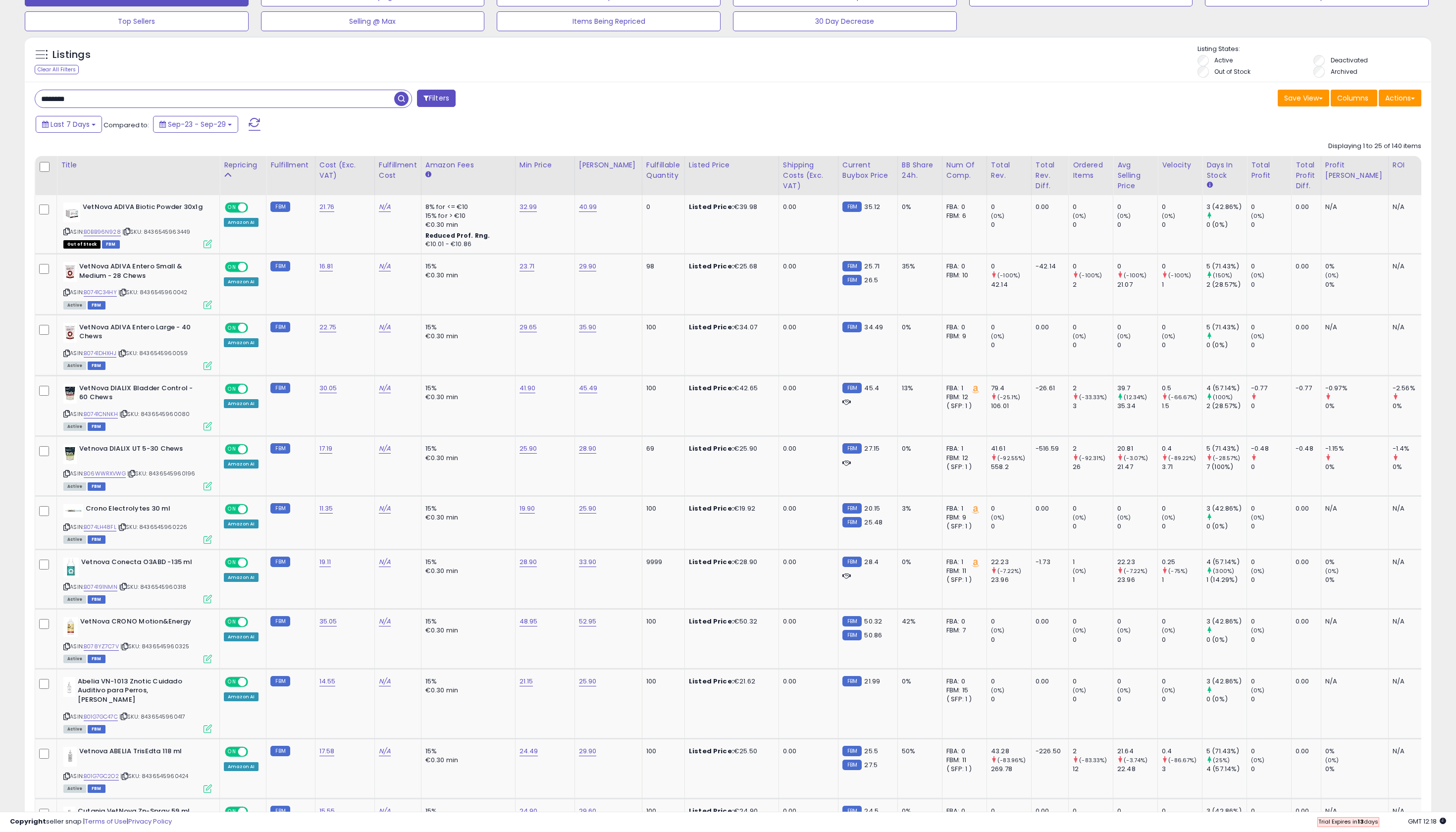
scroll to position [326, 0]
